Goal: Task Accomplishment & Management: Manage account settings

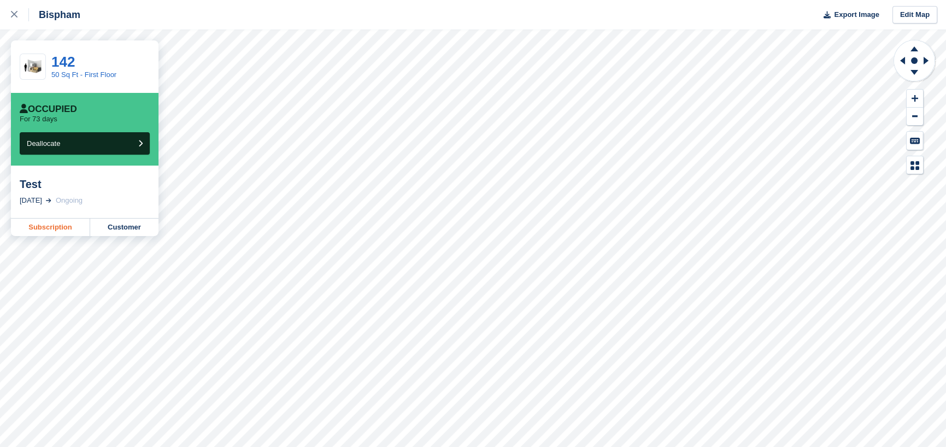
click at [69, 227] on link "Subscription" at bounding box center [50, 227] width 79 height 17
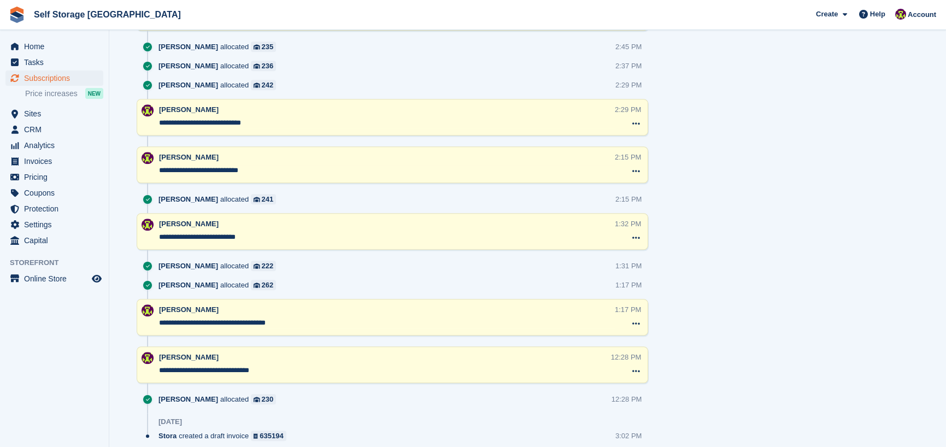
scroll to position [2613, 0]
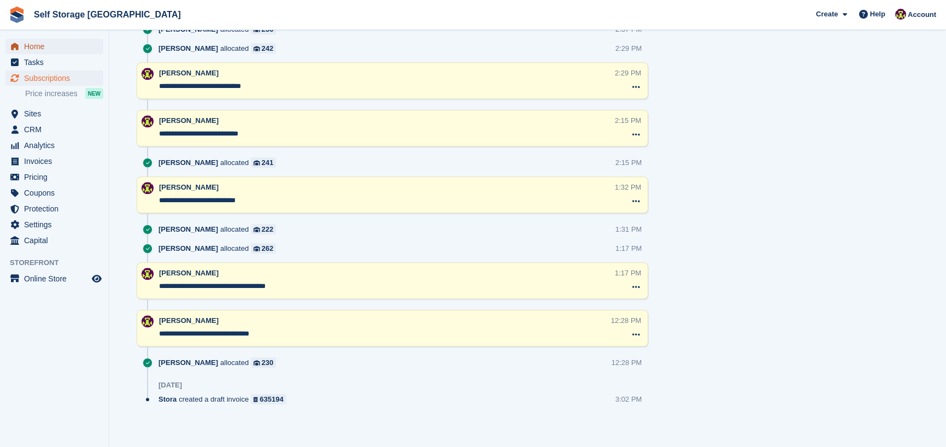
click at [32, 48] on span "Home" at bounding box center [57, 46] width 66 height 15
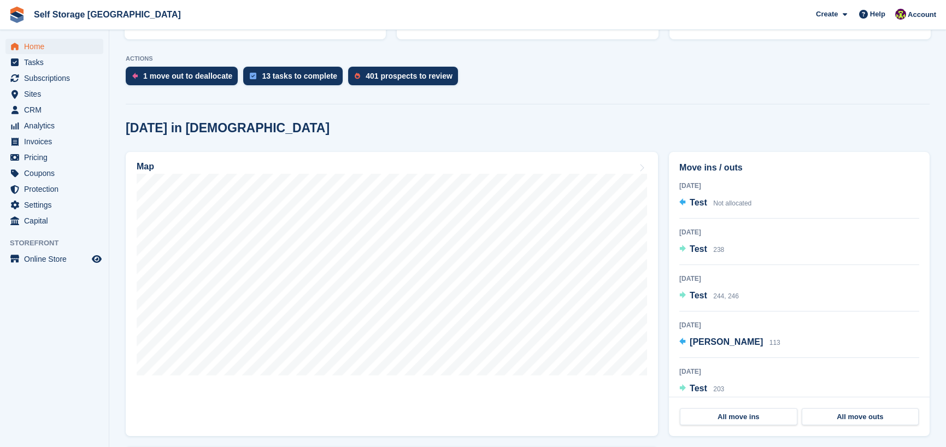
scroll to position [221, 0]
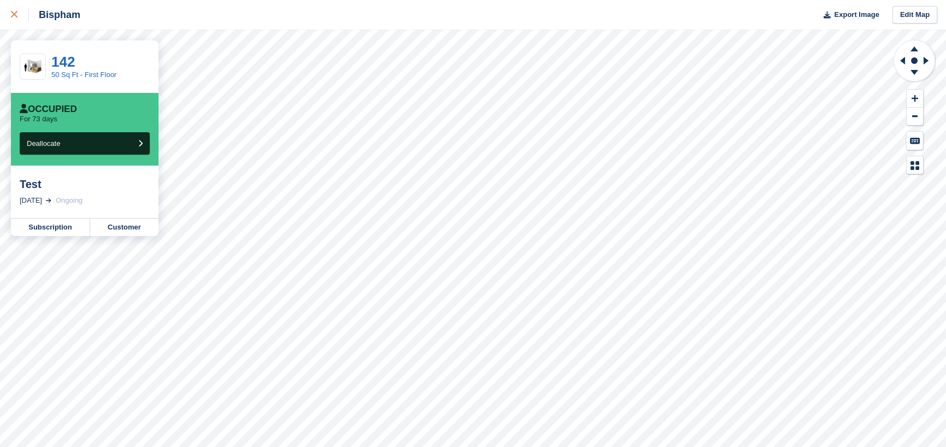
click at [16, 16] on icon at bounding box center [14, 14] width 7 height 7
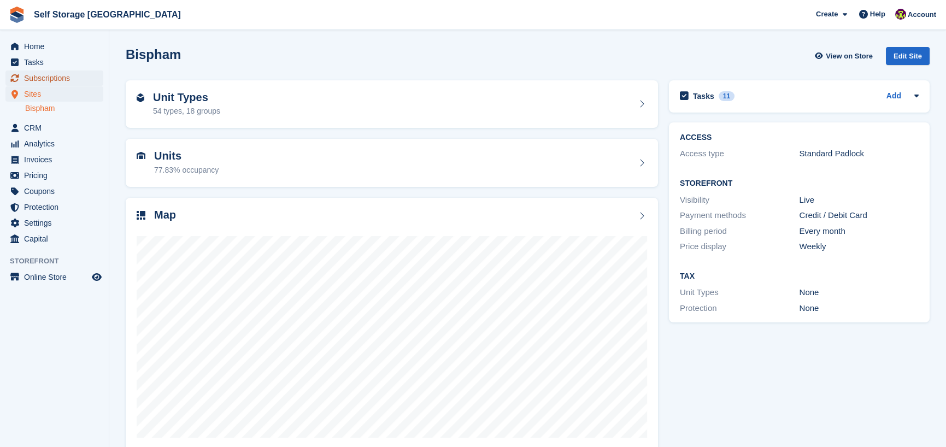
click at [55, 79] on span "Subscriptions" at bounding box center [57, 77] width 66 height 15
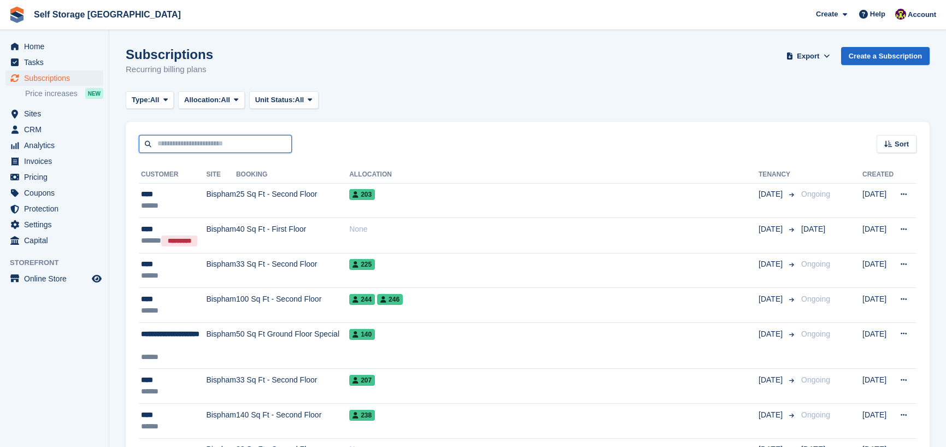
click at [263, 144] on input "text" at bounding box center [215, 144] width 153 height 18
type input "*******"
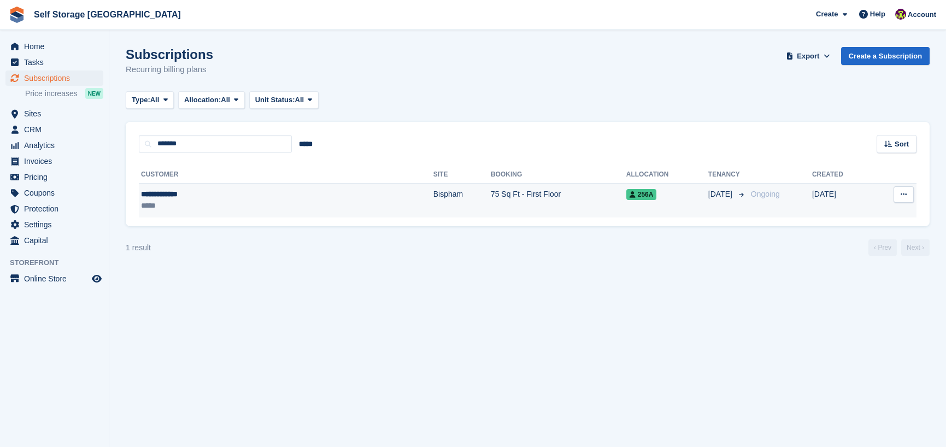
click at [561, 201] on td "75 Sq Ft - First Floor" at bounding box center [559, 200] width 136 height 34
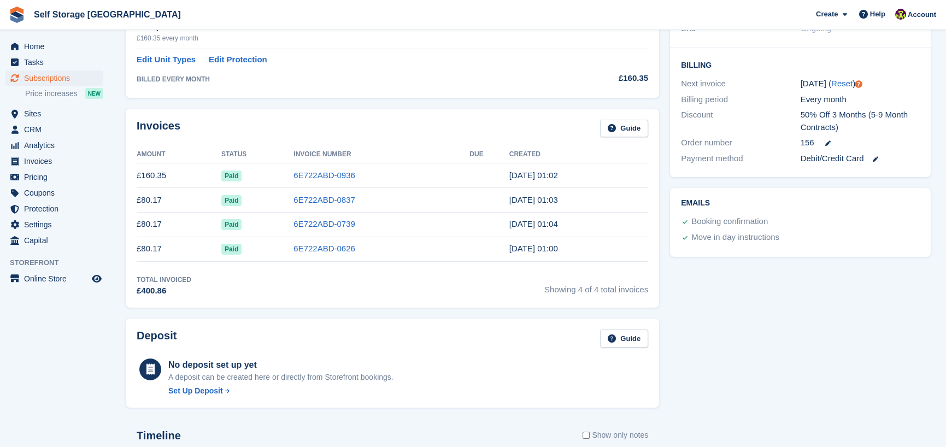
scroll to position [242, 0]
click at [919, 311] on div "Tasks 0 Add No tasks related to Subscription #87146 Booking Customer [PERSON_NA…" at bounding box center [800, 452] width 272 height 1238
click at [918, 325] on div "Tasks 0 Add No tasks related to Subscription #87146 Booking Customer [PERSON_NA…" at bounding box center [800, 452] width 272 height 1238
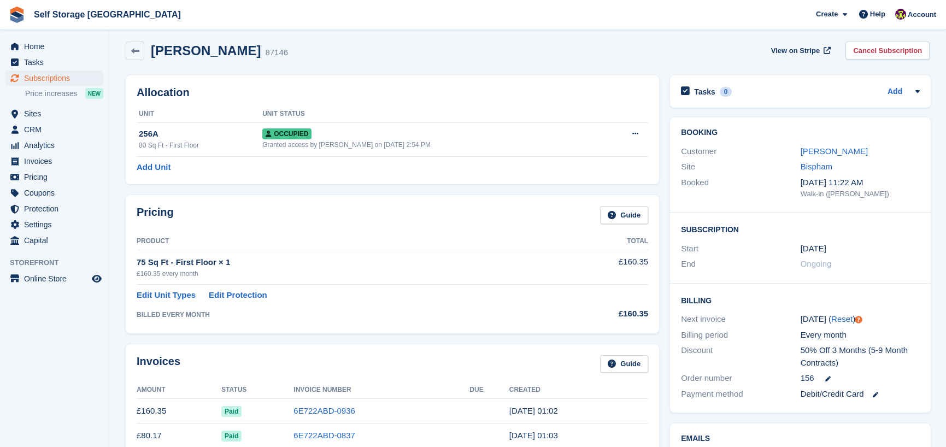
scroll to position [0, 0]
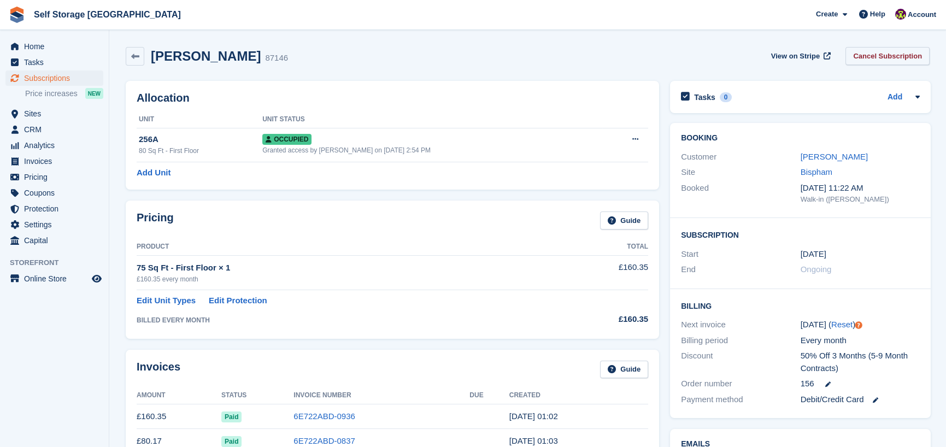
click at [883, 61] on link "Cancel Subscription" at bounding box center [887, 56] width 84 height 18
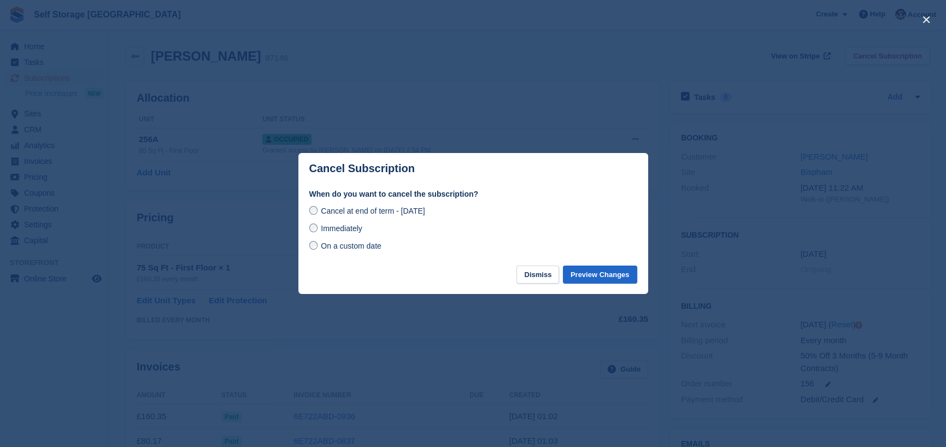
click at [333, 243] on span "On a custom date" at bounding box center [351, 246] width 61 height 9
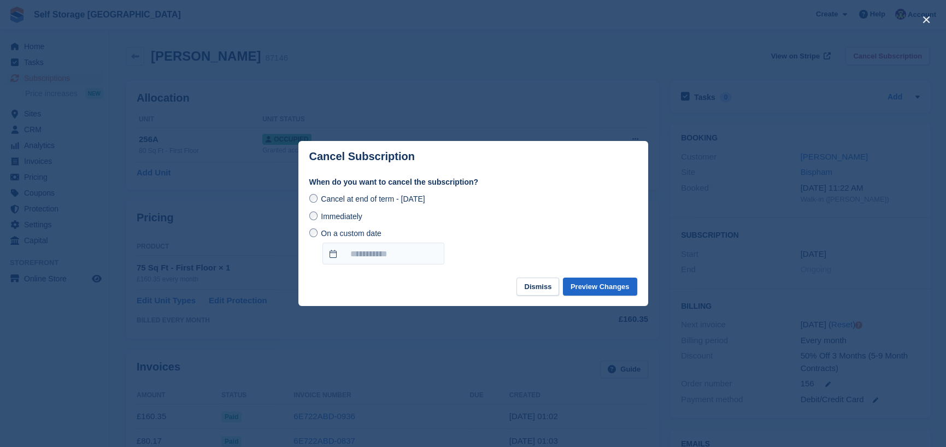
click at [329, 213] on span "Immediately" at bounding box center [341, 216] width 41 height 9
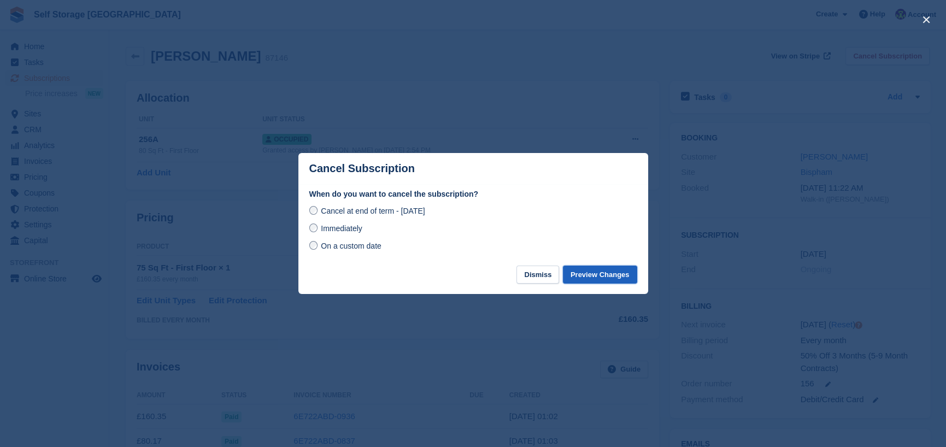
click at [593, 281] on button "Preview Changes" at bounding box center [600, 275] width 74 height 18
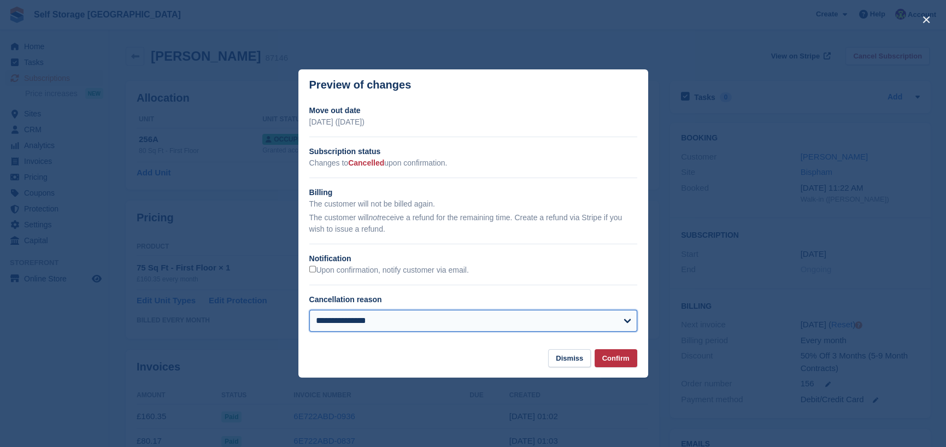
click at [530, 323] on select "**********" at bounding box center [473, 321] width 328 height 22
select select
click at [309, 311] on select "**********" at bounding box center [473, 321] width 328 height 22
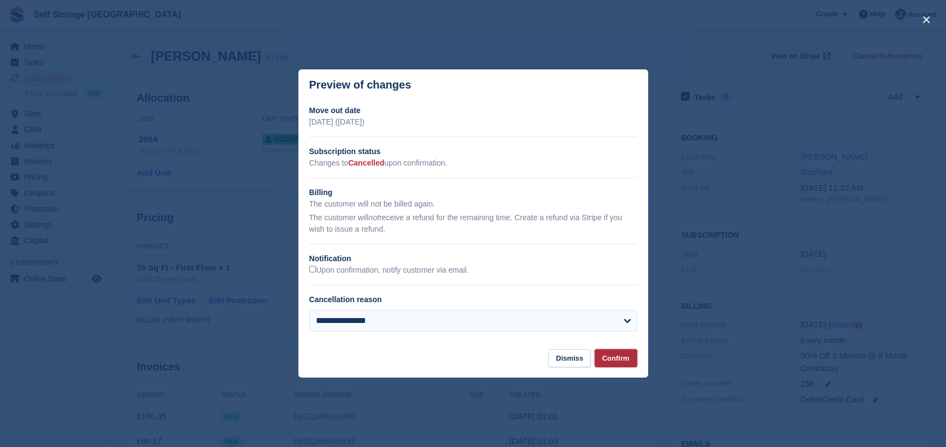
click at [614, 359] on button "Confirm" at bounding box center [615, 358] width 43 height 18
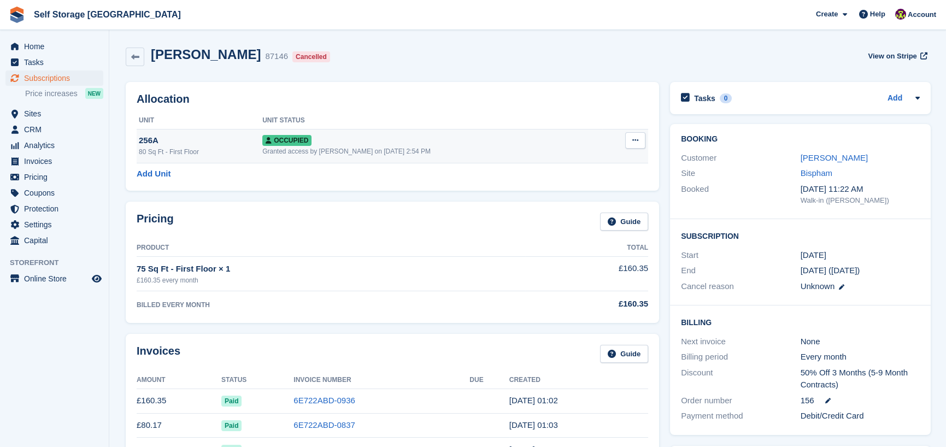
click at [634, 145] on button at bounding box center [635, 140] width 20 height 16
click at [596, 204] on p "Deallocate" at bounding box center [592, 199] width 95 height 14
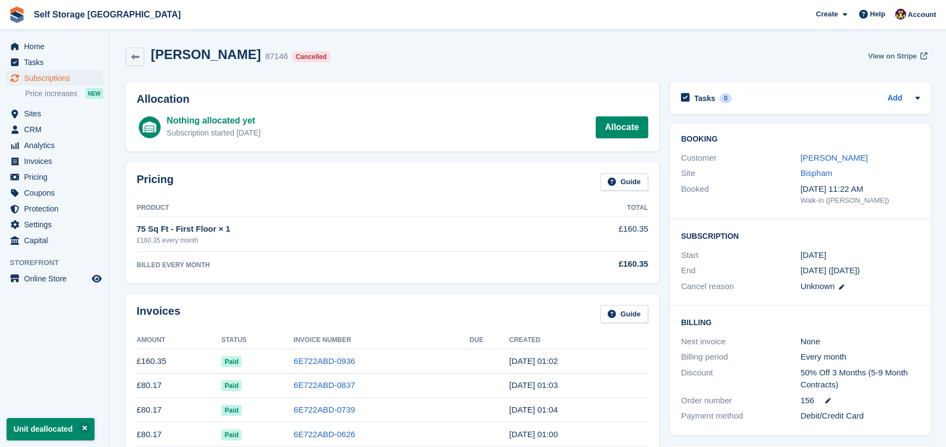
click at [895, 58] on span "View on Stripe" at bounding box center [892, 56] width 49 height 11
